Goal: Task Accomplishment & Management: Manage account settings

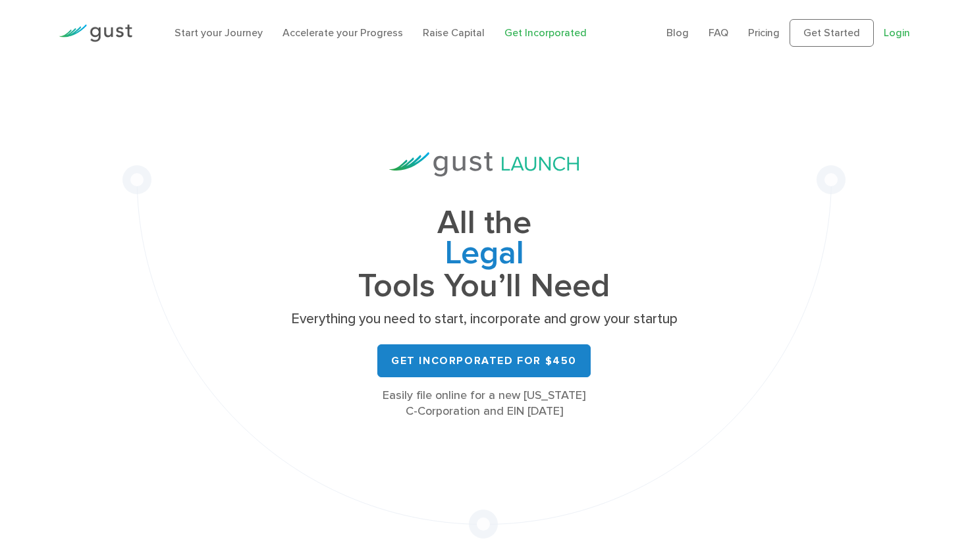
click at [895, 32] on link "Login" at bounding box center [897, 32] width 26 height 13
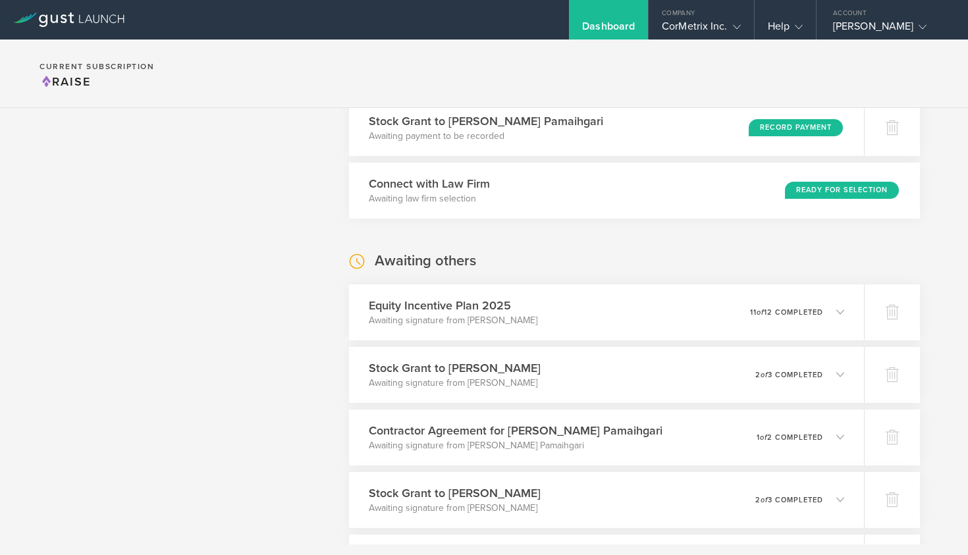
scroll to position [324, 0]
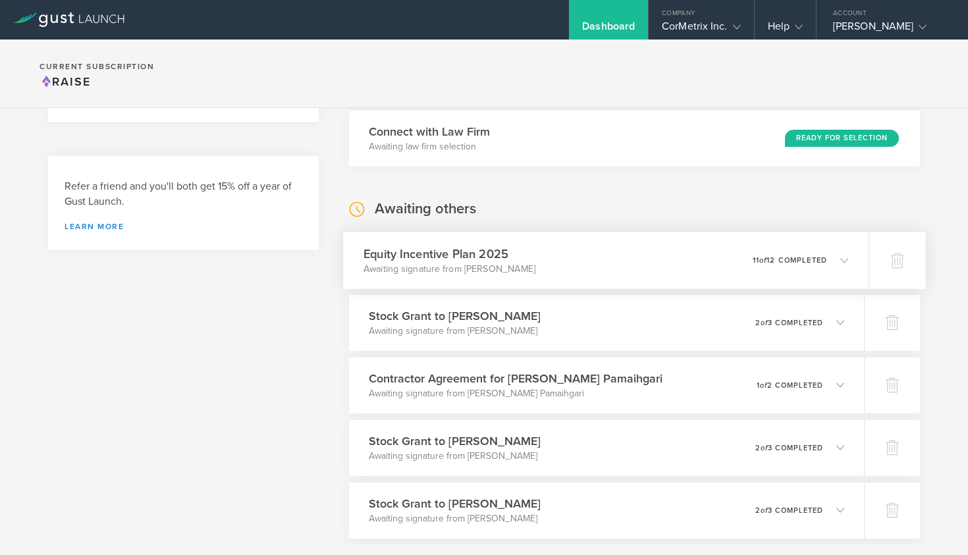
click at [847, 258] on icon at bounding box center [844, 260] width 8 height 8
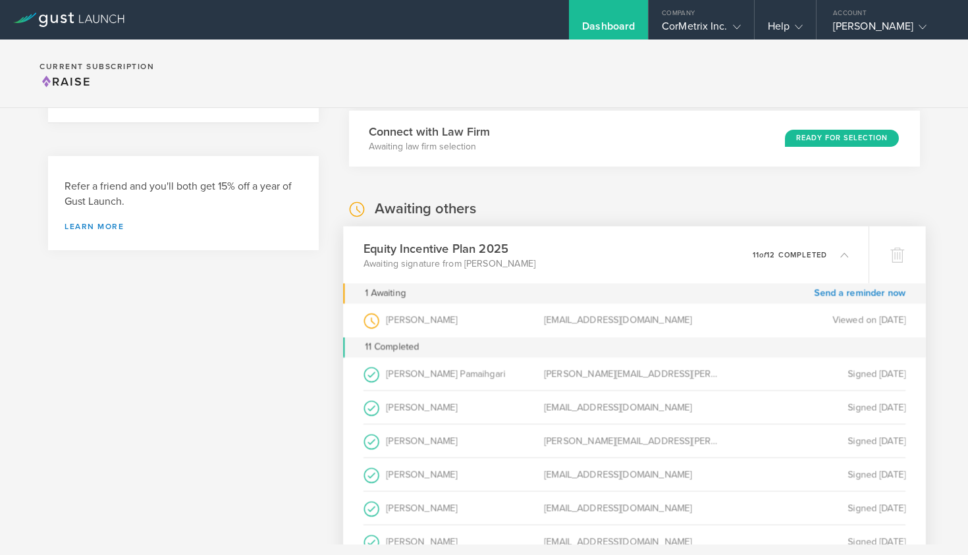
click at [847, 258] on icon at bounding box center [844, 254] width 8 height 8
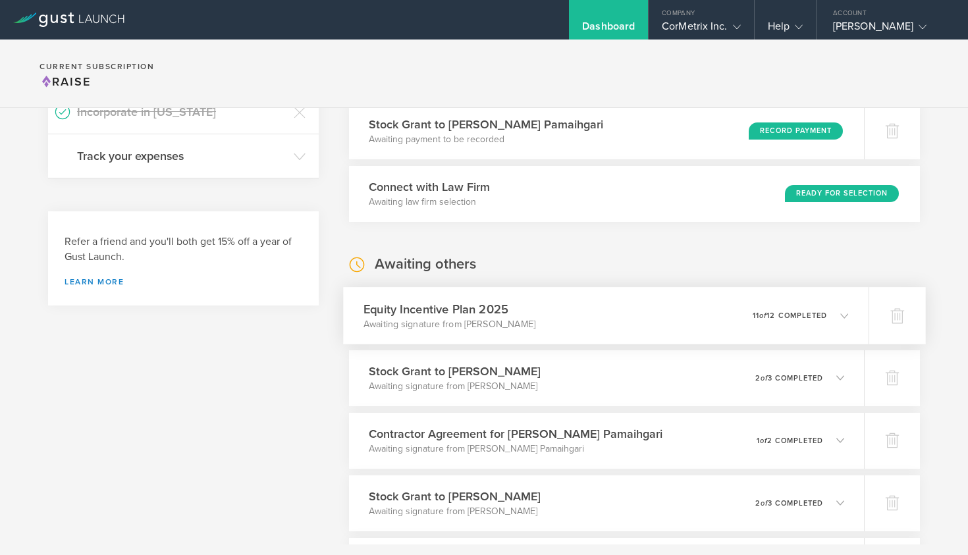
scroll to position [277, 0]
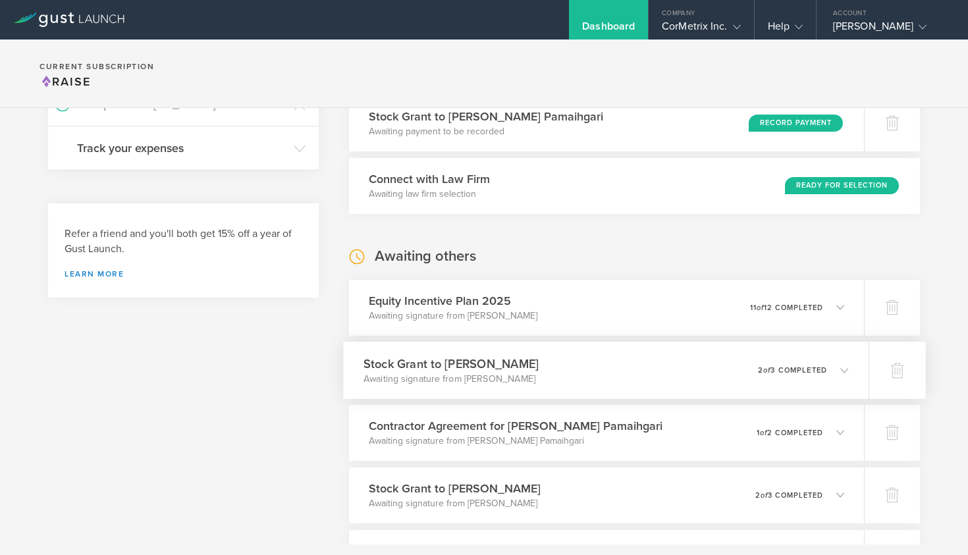
click at [844, 371] on polyline at bounding box center [844, 370] width 7 height 4
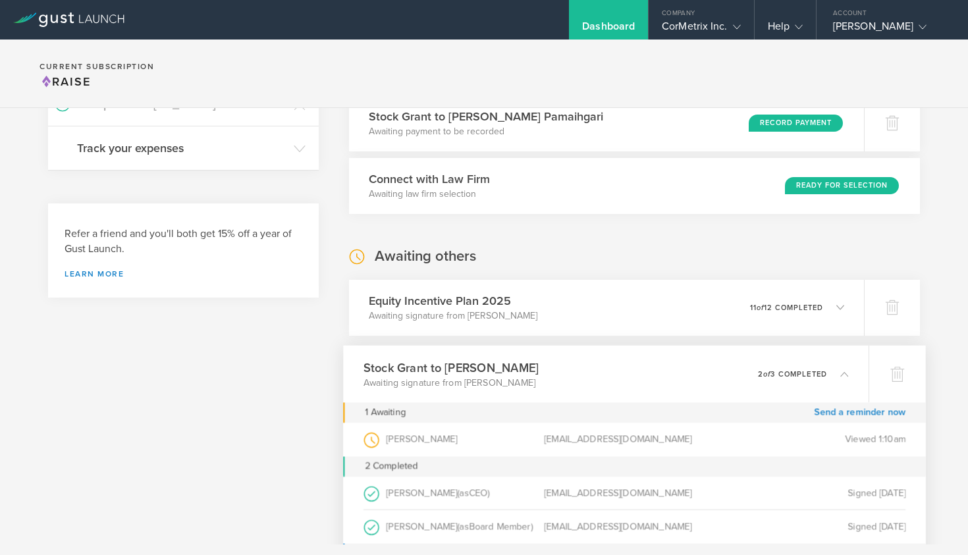
click at [842, 367] on icon at bounding box center [838, 373] width 22 height 12
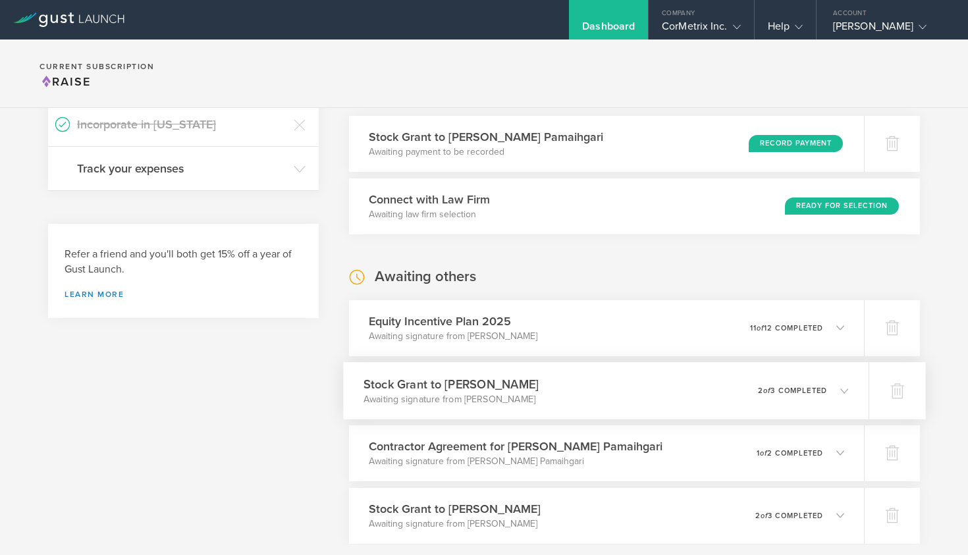
scroll to position [253, 0]
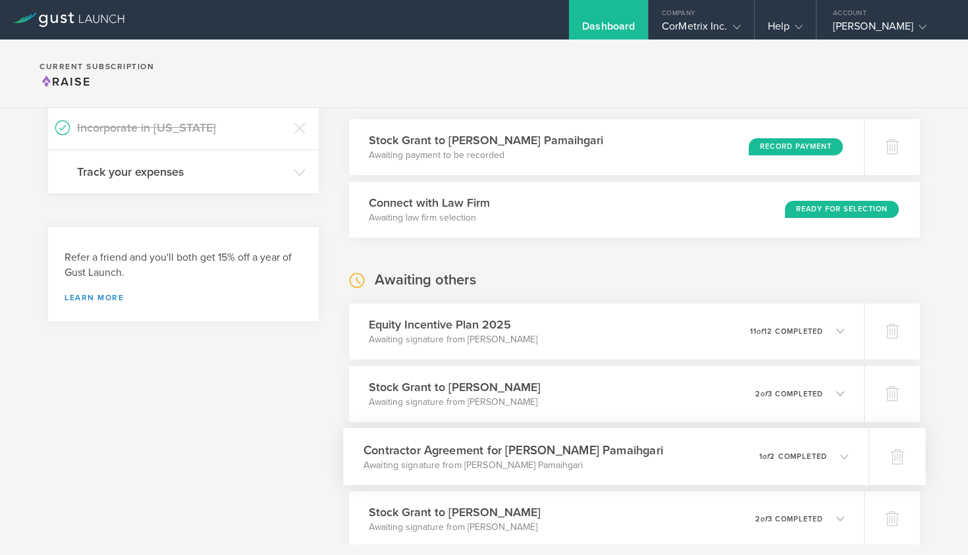
click at [841, 454] on icon at bounding box center [844, 456] width 8 height 8
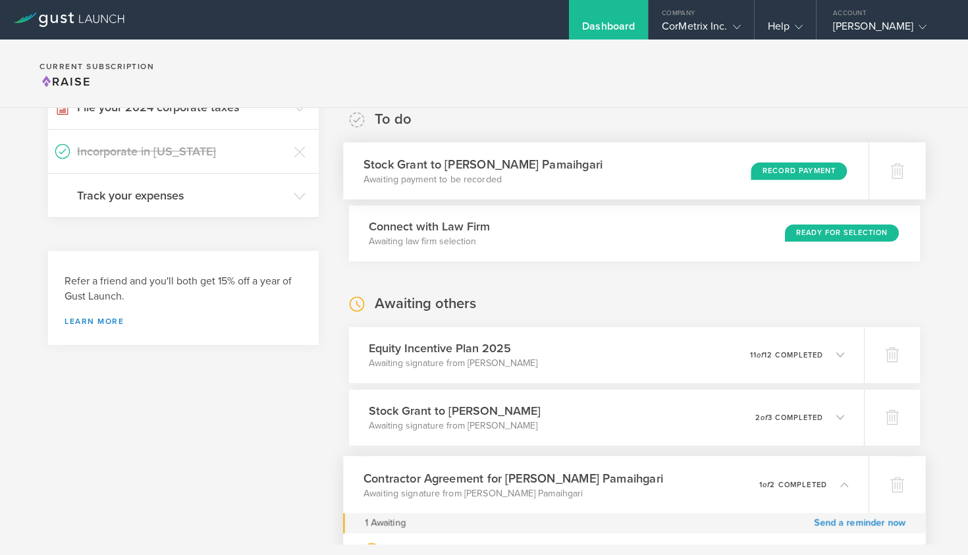
scroll to position [273, 0]
